Goal: Task Accomplishment & Management: Use online tool/utility

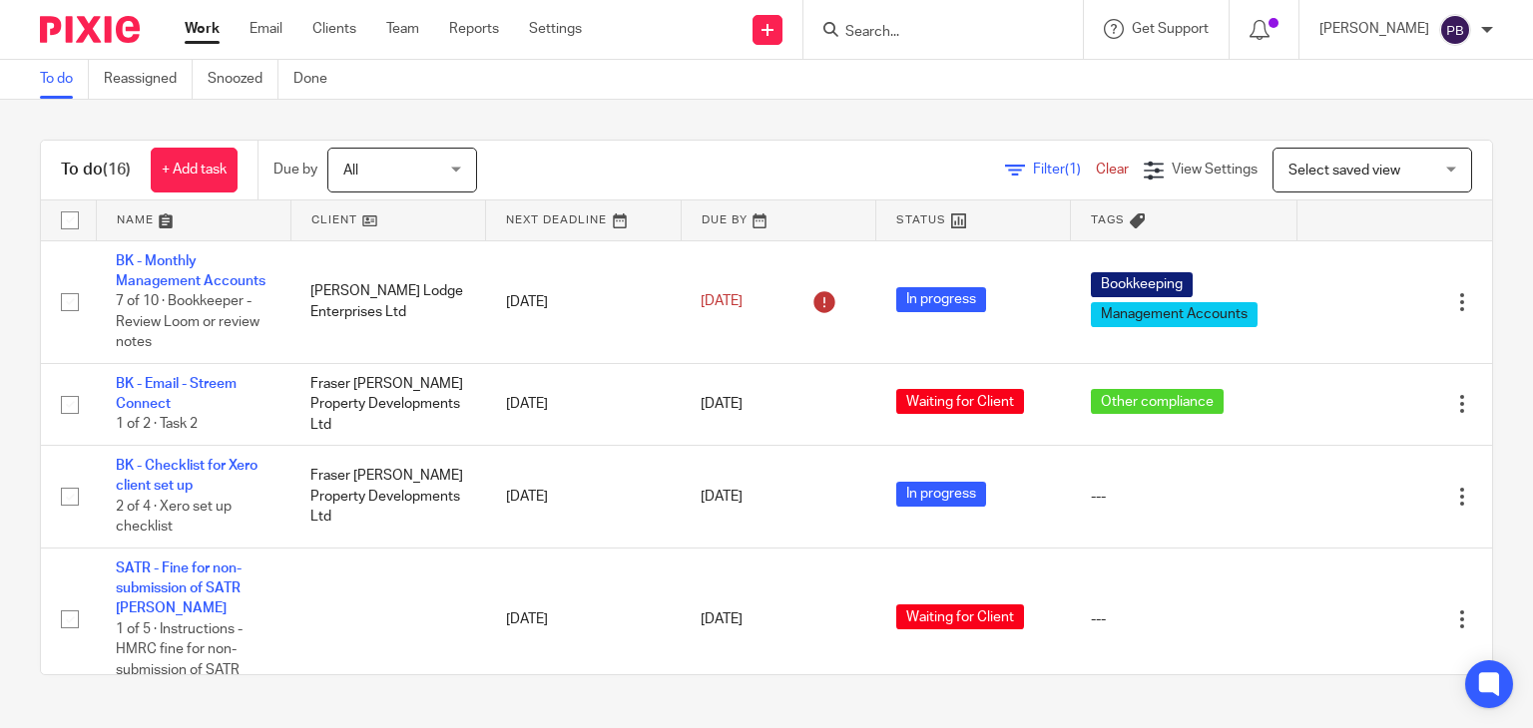
click at [1005, 163] on link "Filter (1)" at bounding box center [1050, 170] width 91 height 14
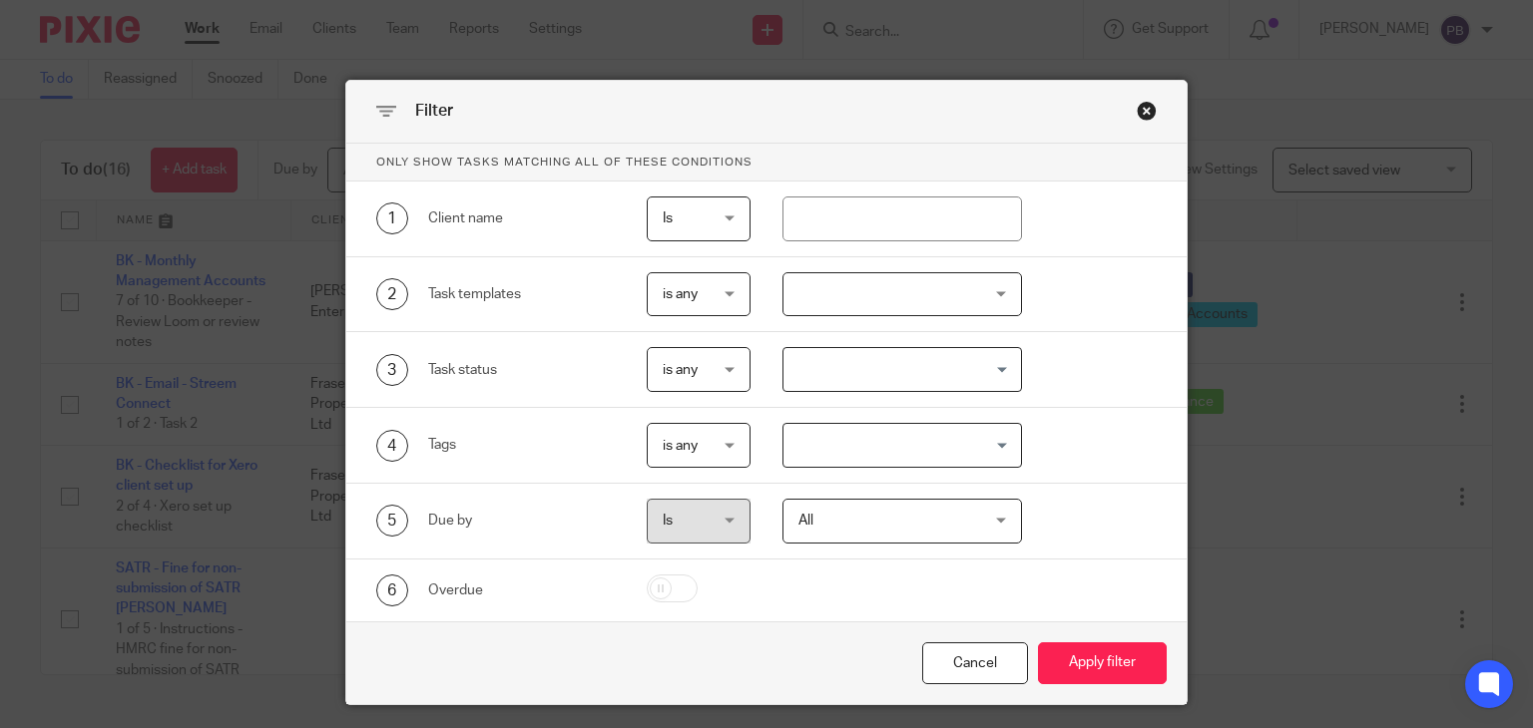
click at [671, 587] on input "checkbox" at bounding box center [672, 589] width 51 height 28
checkbox input "true"
click at [1078, 660] on button "Apply filter" at bounding box center [1102, 664] width 129 height 43
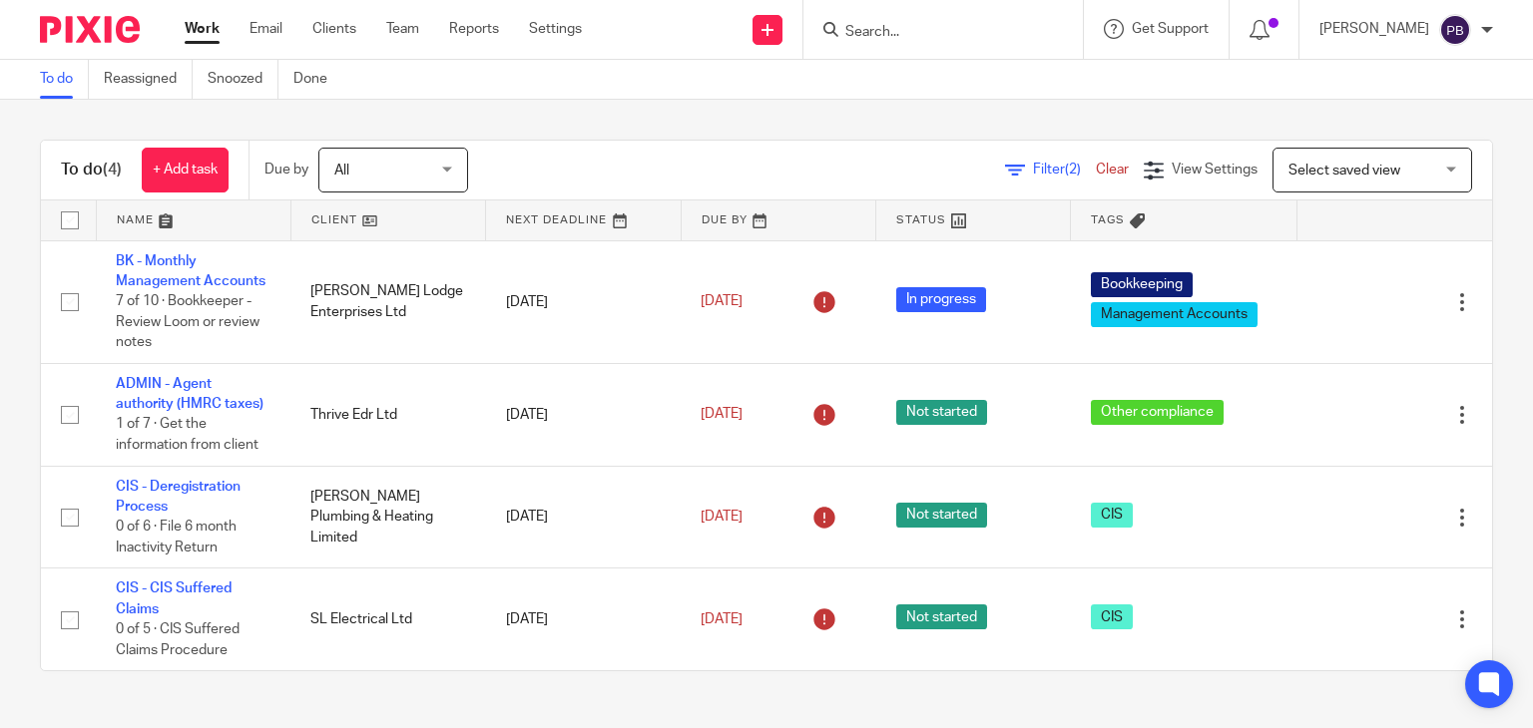
click at [1096, 166] on link "Clear" at bounding box center [1112, 170] width 33 height 14
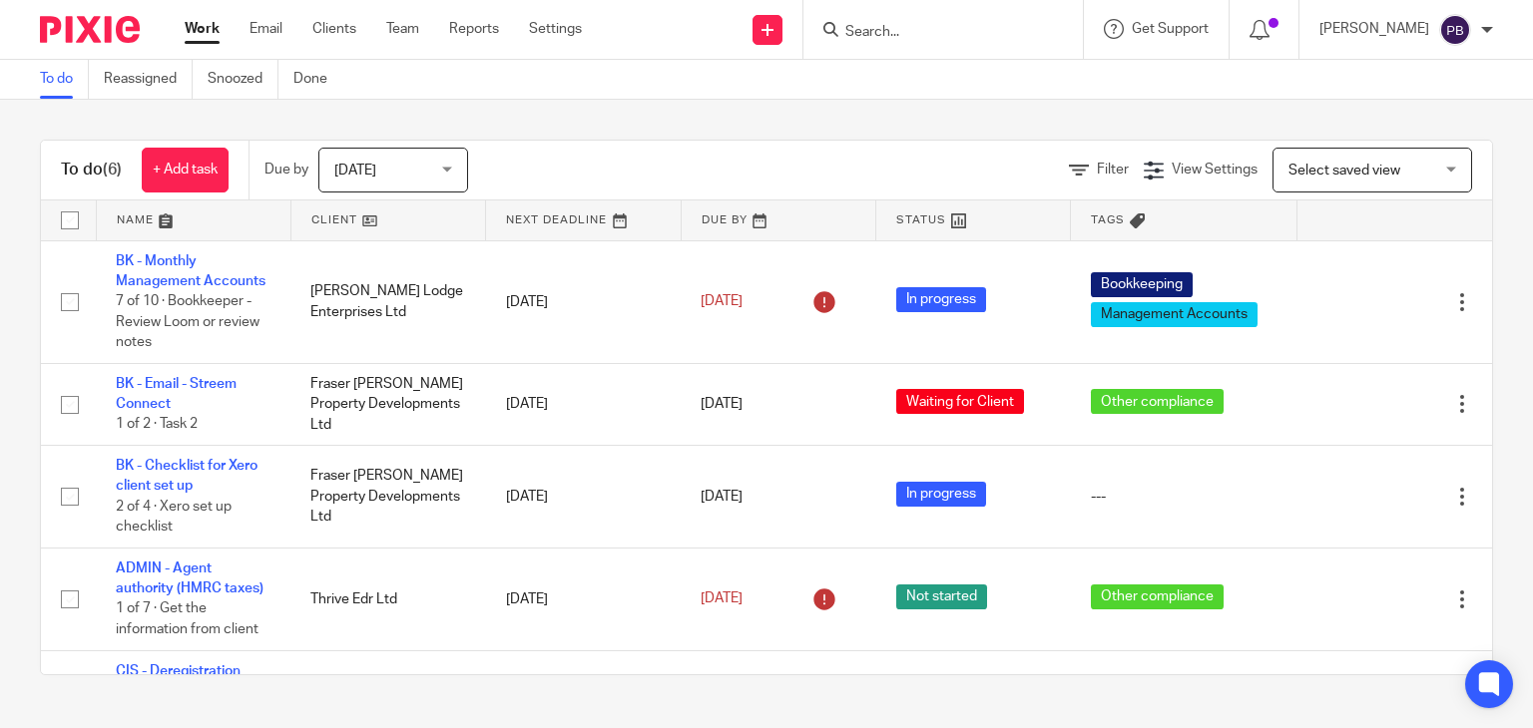
click at [428, 174] on span "[DATE]" at bounding box center [387, 170] width 106 height 42
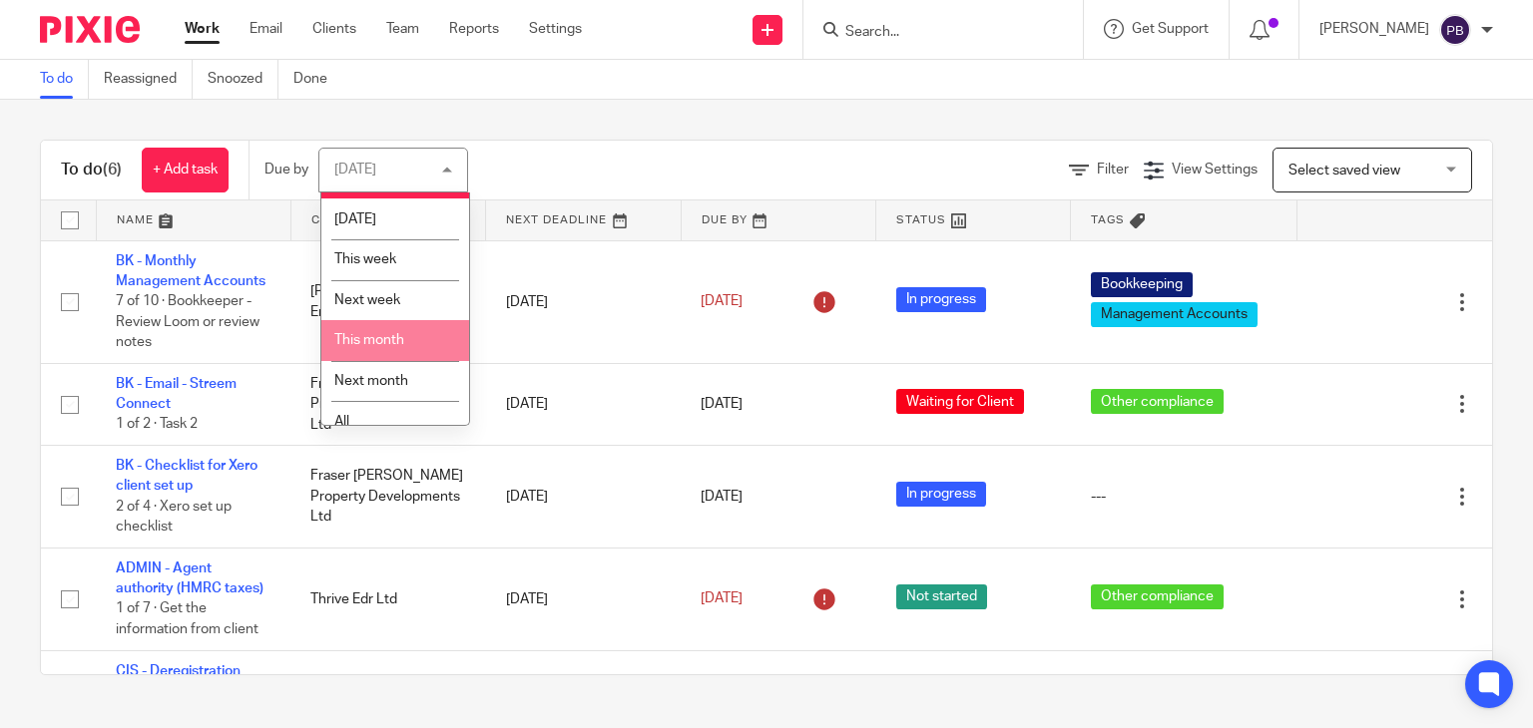
scroll to position [53, 0]
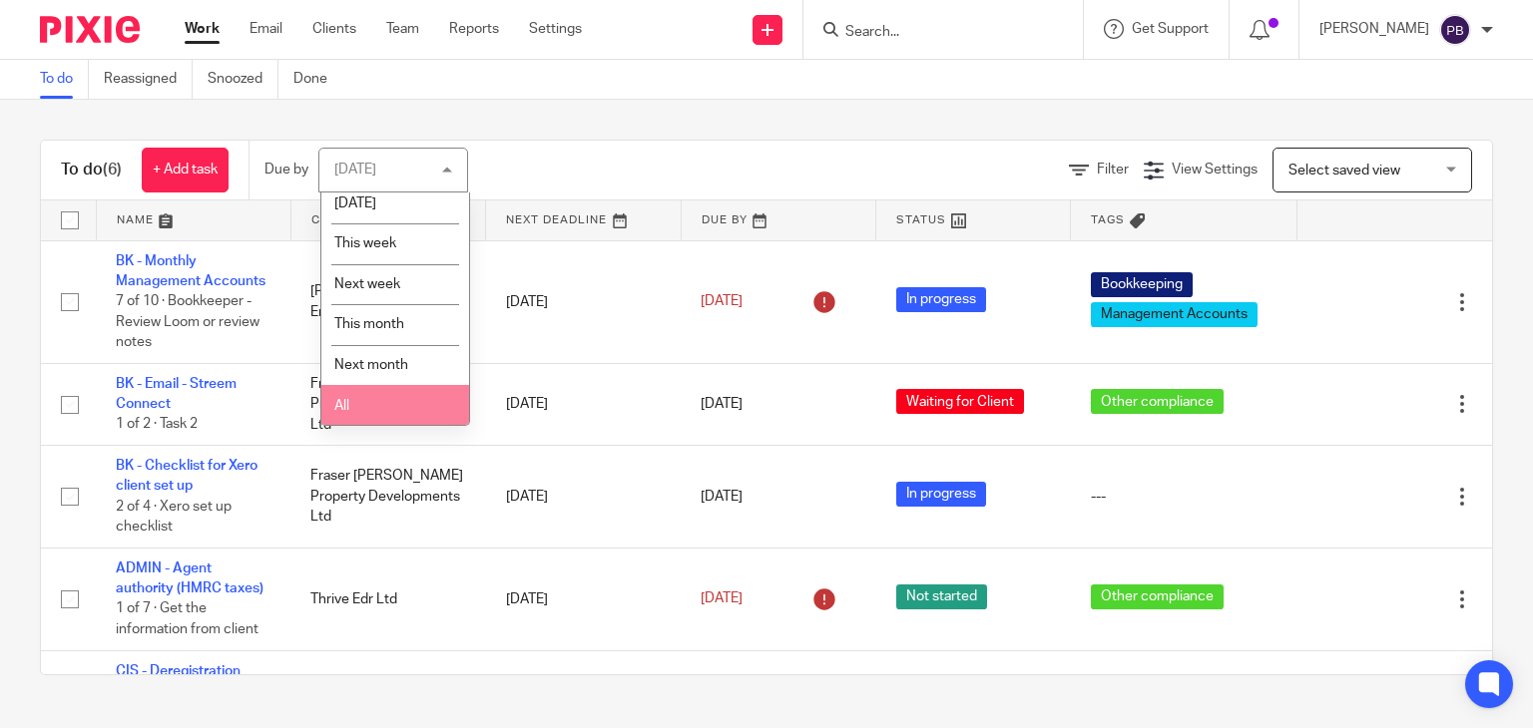
click at [365, 404] on li "All" at bounding box center [395, 405] width 148 height 41
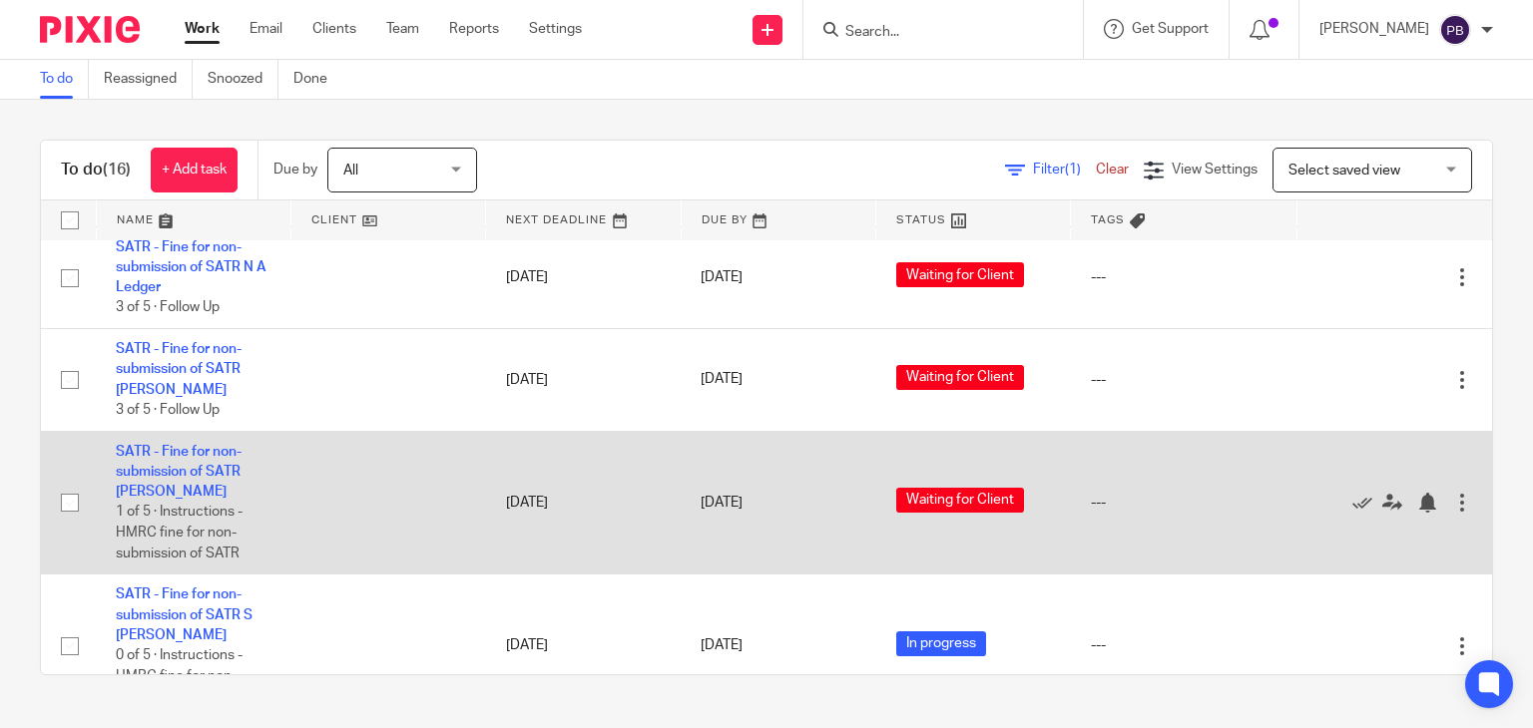
scroll to position [599, 0]
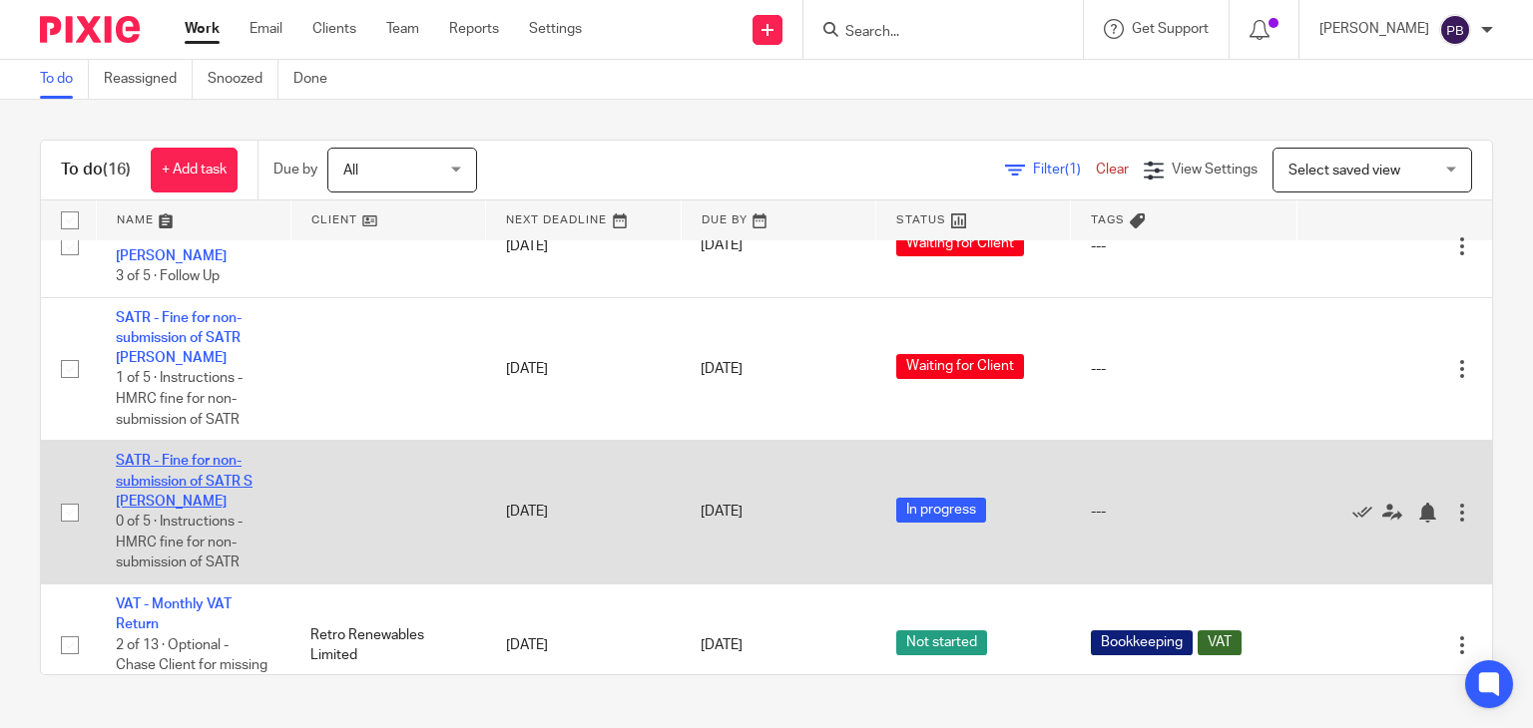
click at [209, 490] on link "SATR - Fine for non-submission of SATR S [PERSON_NAME]" at bounding box center [184, 481] width 137 height 55
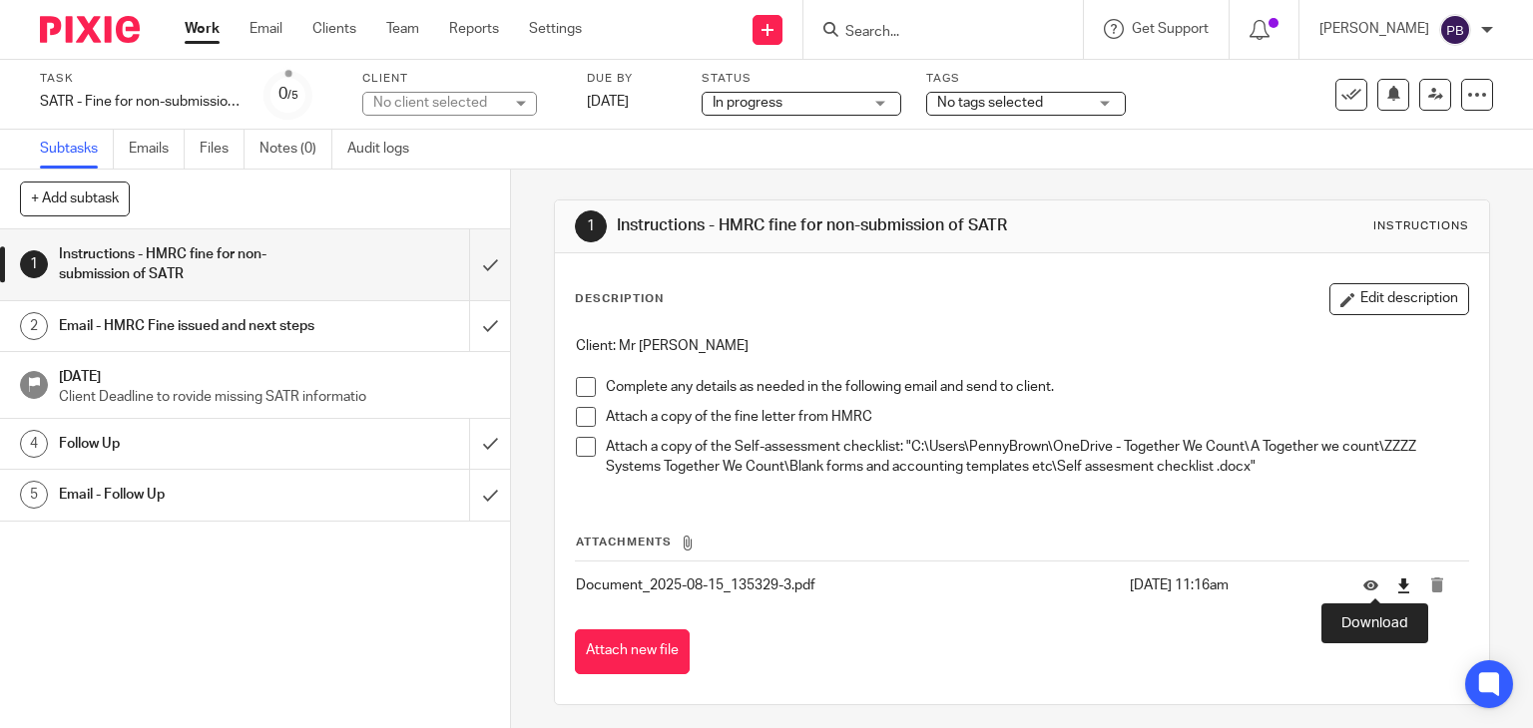
click at [1396, 588] on icon at bounding box center [1403, 586] width 15 height 15
